Goal: Information Seeking & Learning: Learn about a topic

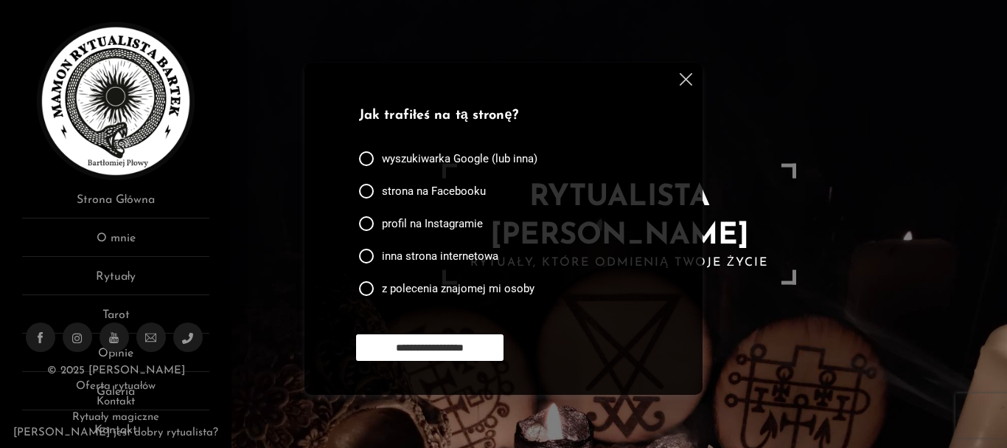
click at [688, 81] on img at bounding box center [686, 79] width 13 height 13
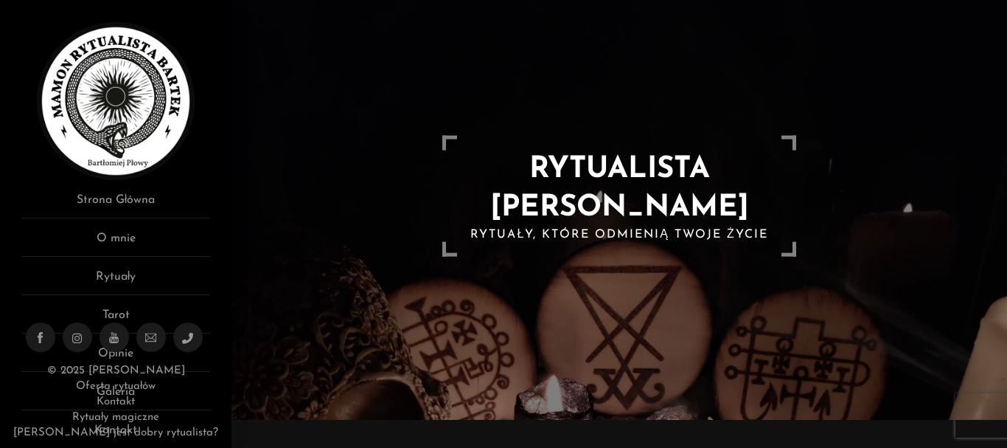
scroll to position [30, 0]
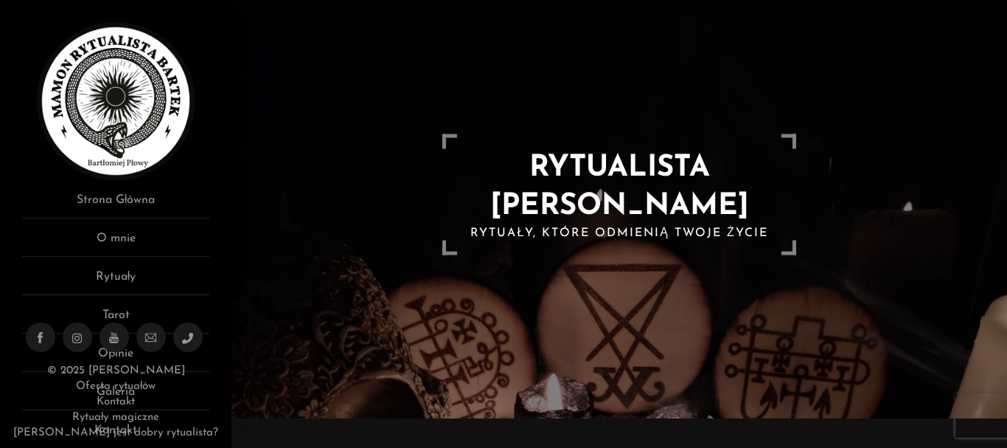
click at [21, 196] on aside "Rytualista Bartek Rytuały, które odmienią Twoje życie Strona Główna O mnie Rytu…" at bounding box center [116, 224] width 232 height 448
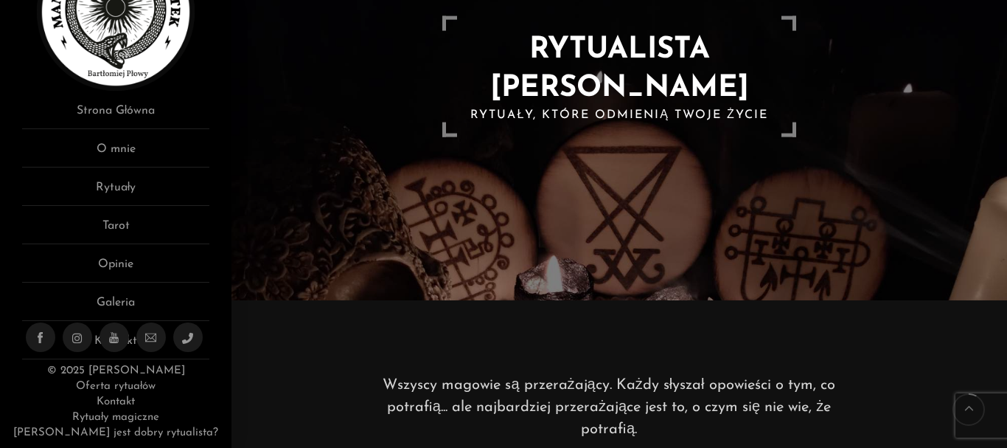
scroll to position [177, 0]
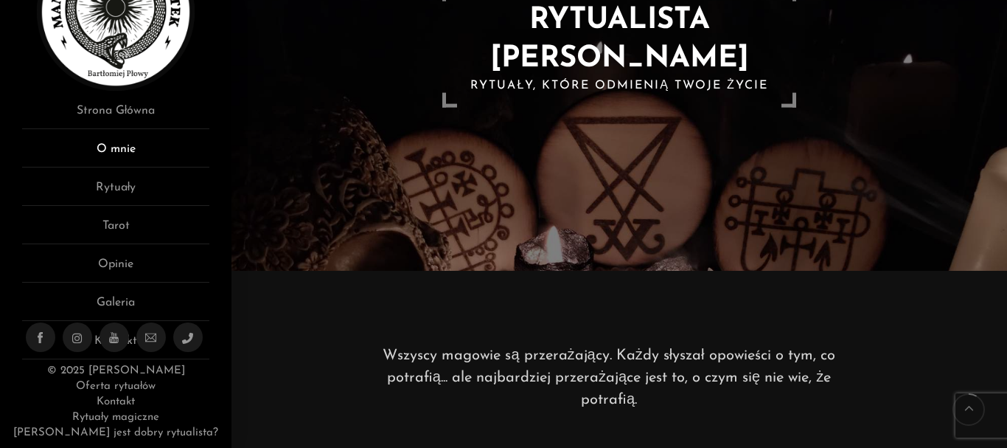
click at [118, 150] on link "O mnie" at bounding box center [115, 153] width 187 height 27
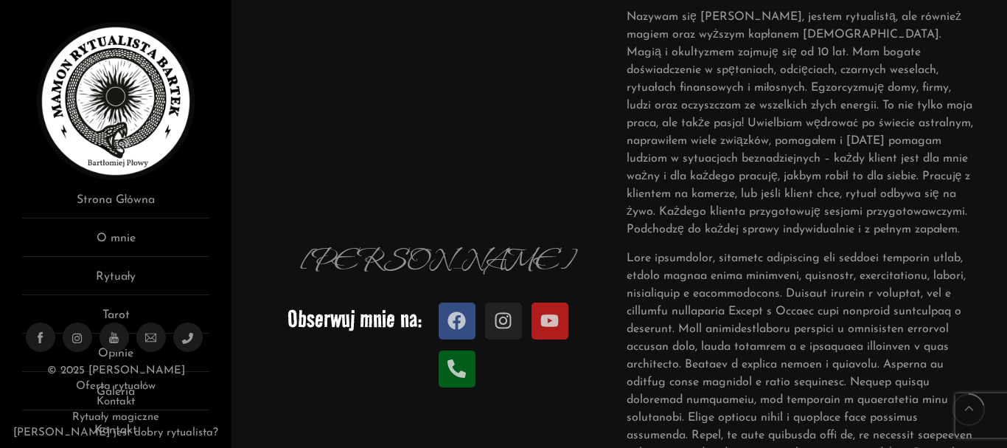
scroll to position [236, 0]
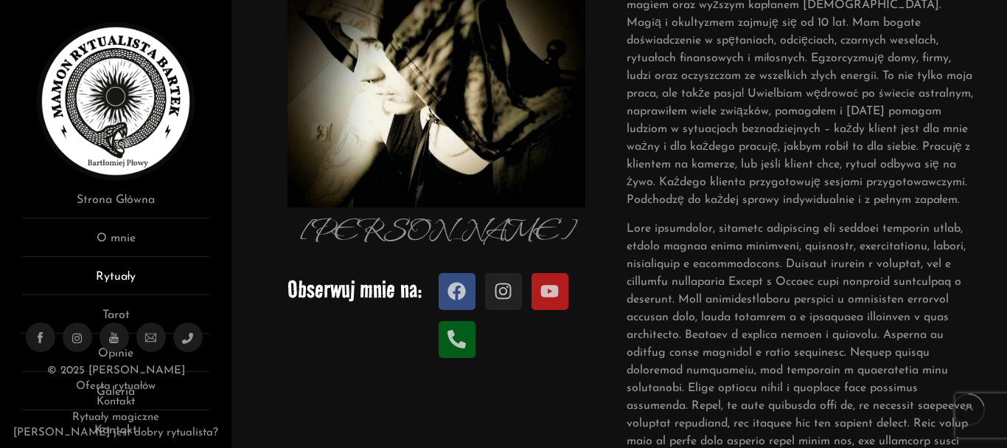
click at [108, 277] on link "Rytuały" at bounding box center [115, 281] width 187 height 27
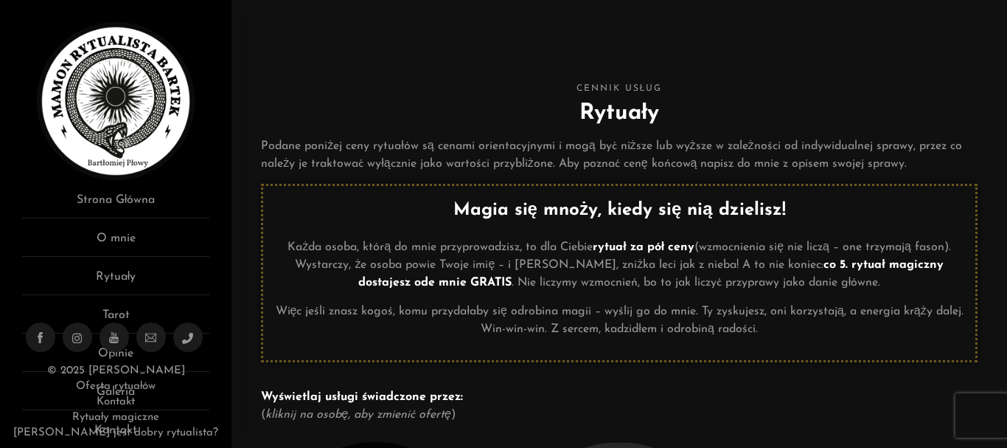
click at [323, 260] on p "Każda osoba, którą do mnie przyprowadzisz, to dla Ciebie rytuał za pół ceny (wz…" at bounding box center [619, 264] width 690 height 53
click at [509, 401] on p "Wyświetlaj usługi świadczone przez: ( kliknij na osobę, aby zmienić ofertę )" at bounding box center [619, 405] width 717 height 35
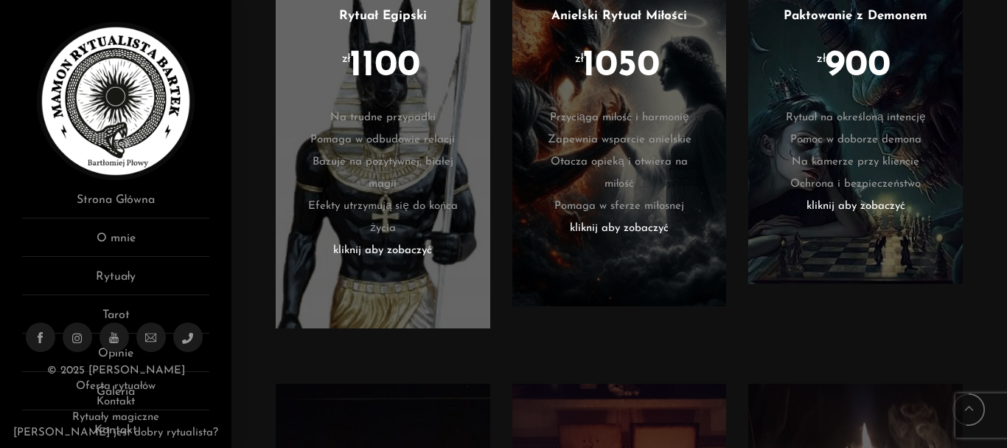
scroll to position [2272, 0]
